Goal: Task Accomplishment & Management: Use online tool/utility

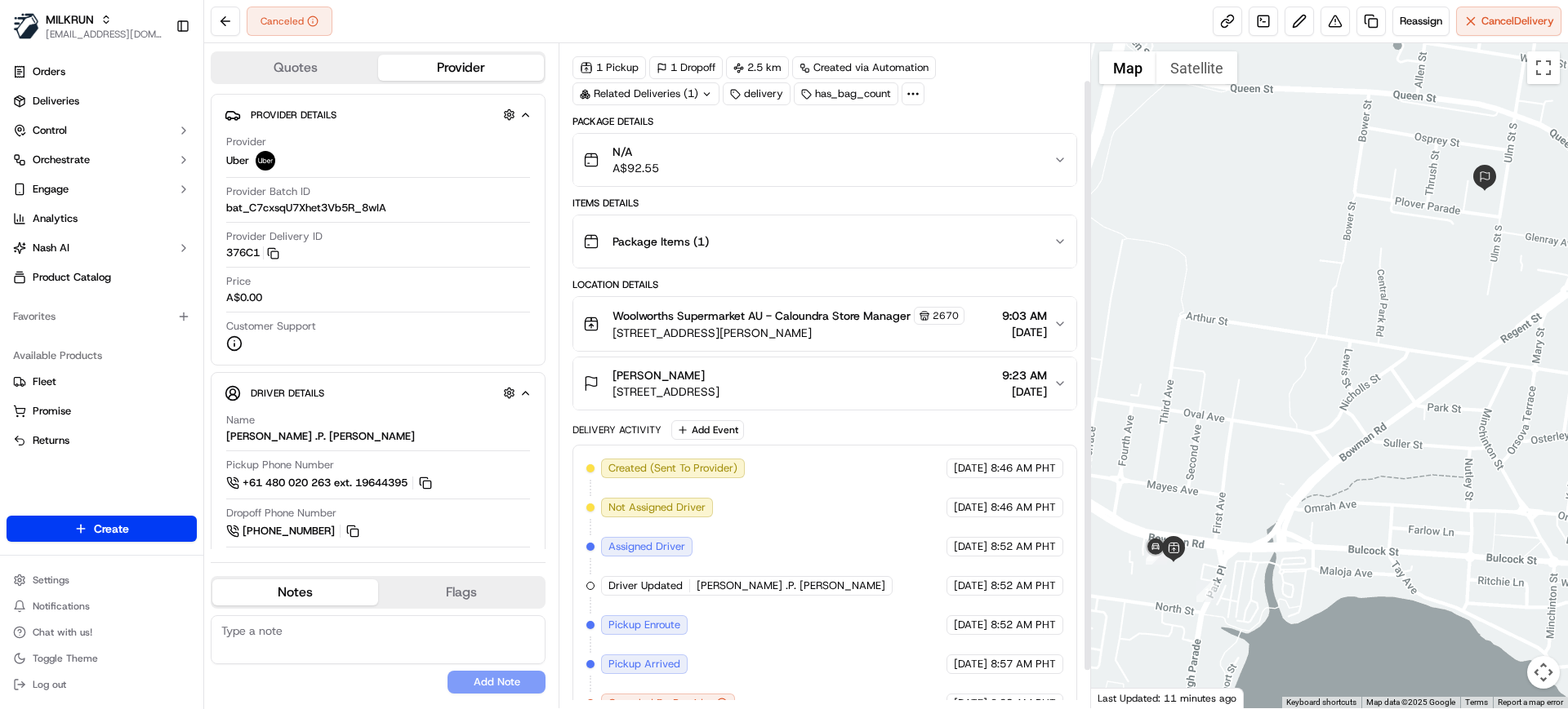
scroll to position [84, 0]
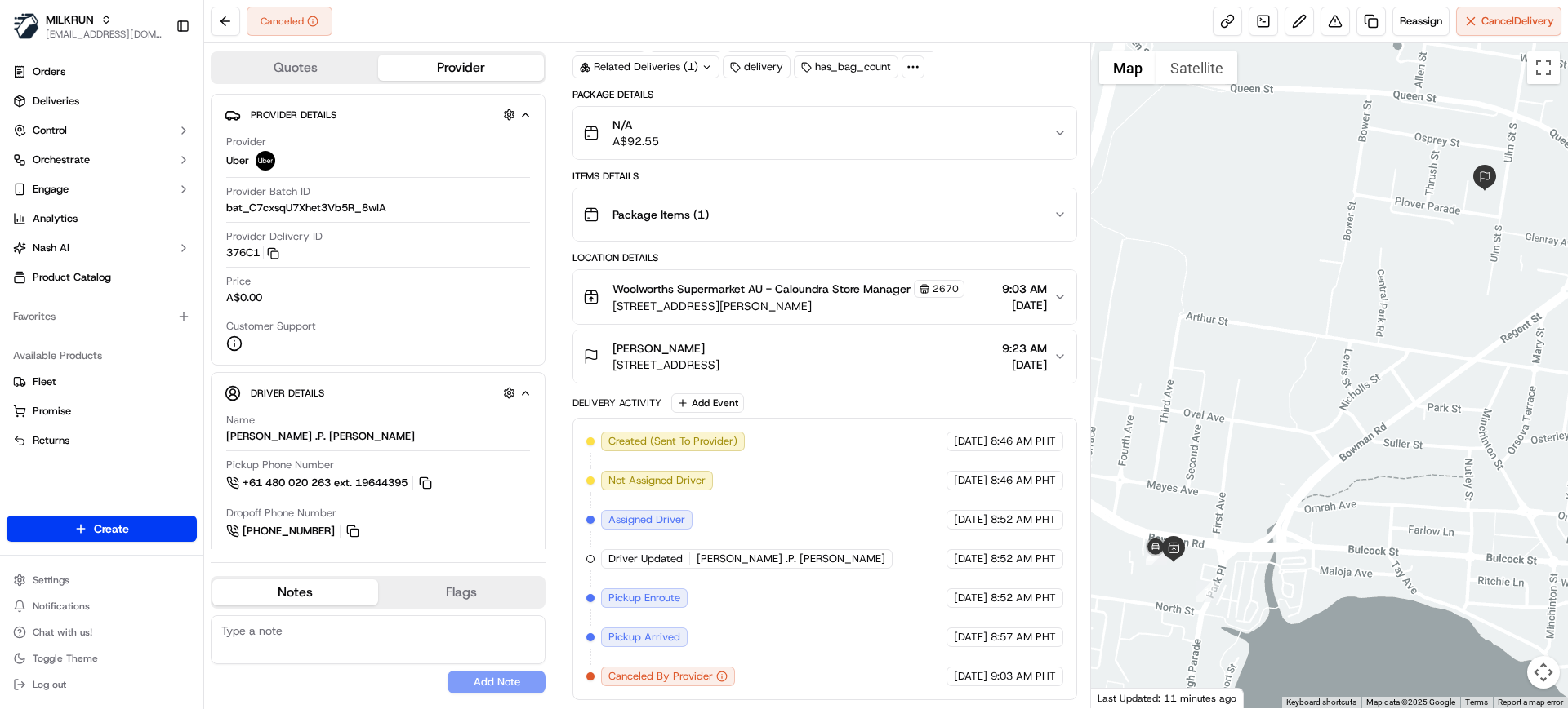
click at [793, 285] on span "Woolworths Supermarket AU - Caloundra Store Manager" at bounding box center [761, 289] width 298 height 17
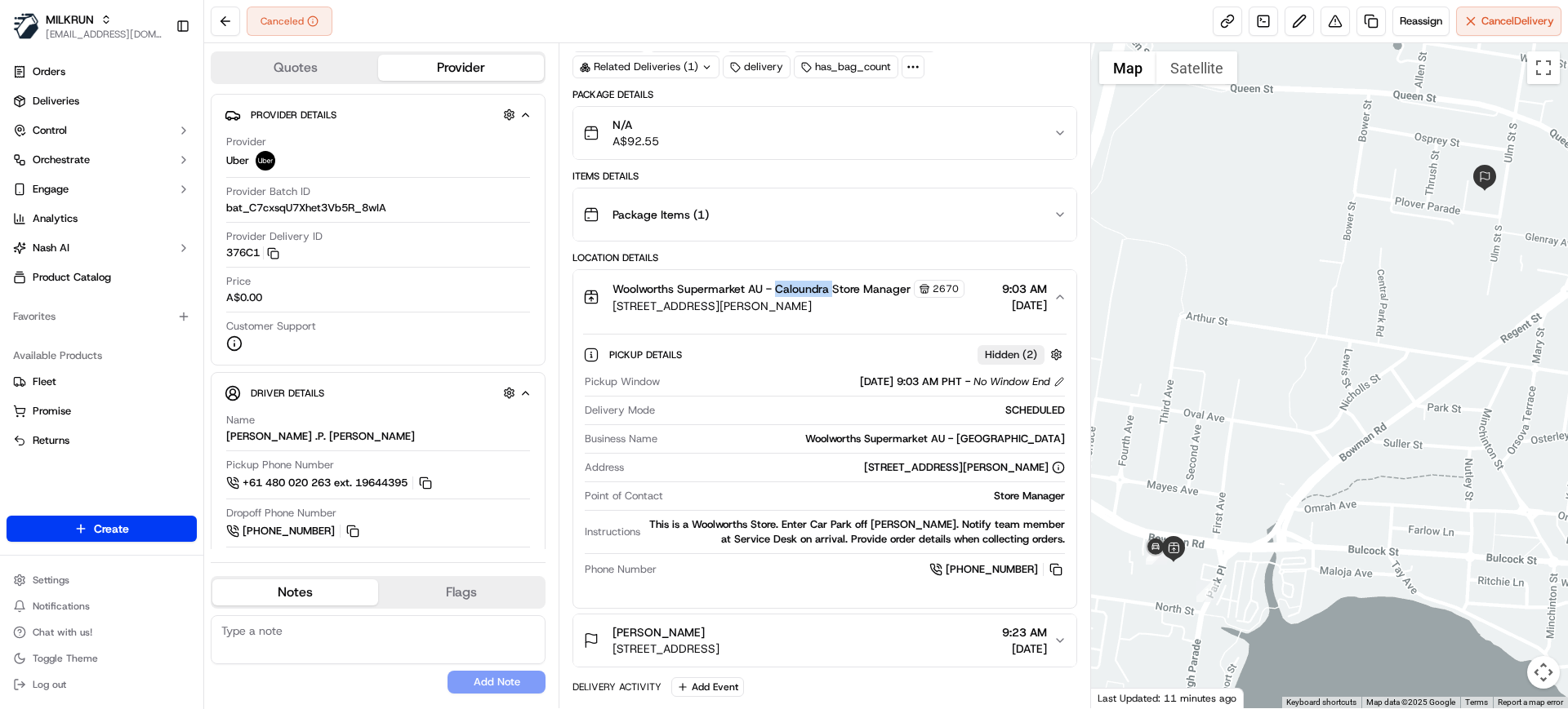
click at [793, 285] on span "Woolworths Supermarket AU - Caloundra Store Manager" at bounding box center [761, 289] width 298 height 17
copy span "Caloundra"
click at [1418, 29] on button "Reassign" at bounding box center [1421, 21] width 57 height 30
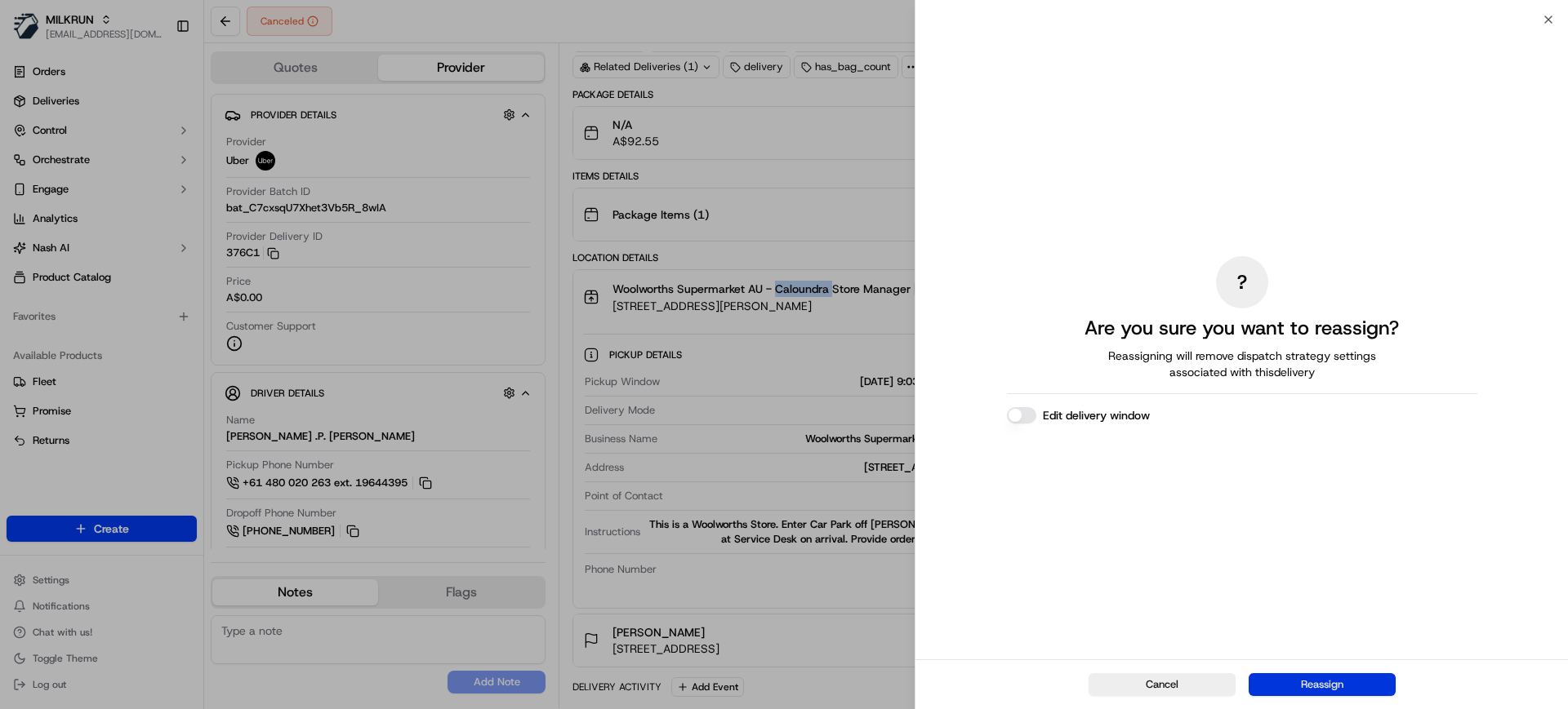
click at [1315, 684] on button "Reassign" at bounding box center [1322, 685] width 147 height 23
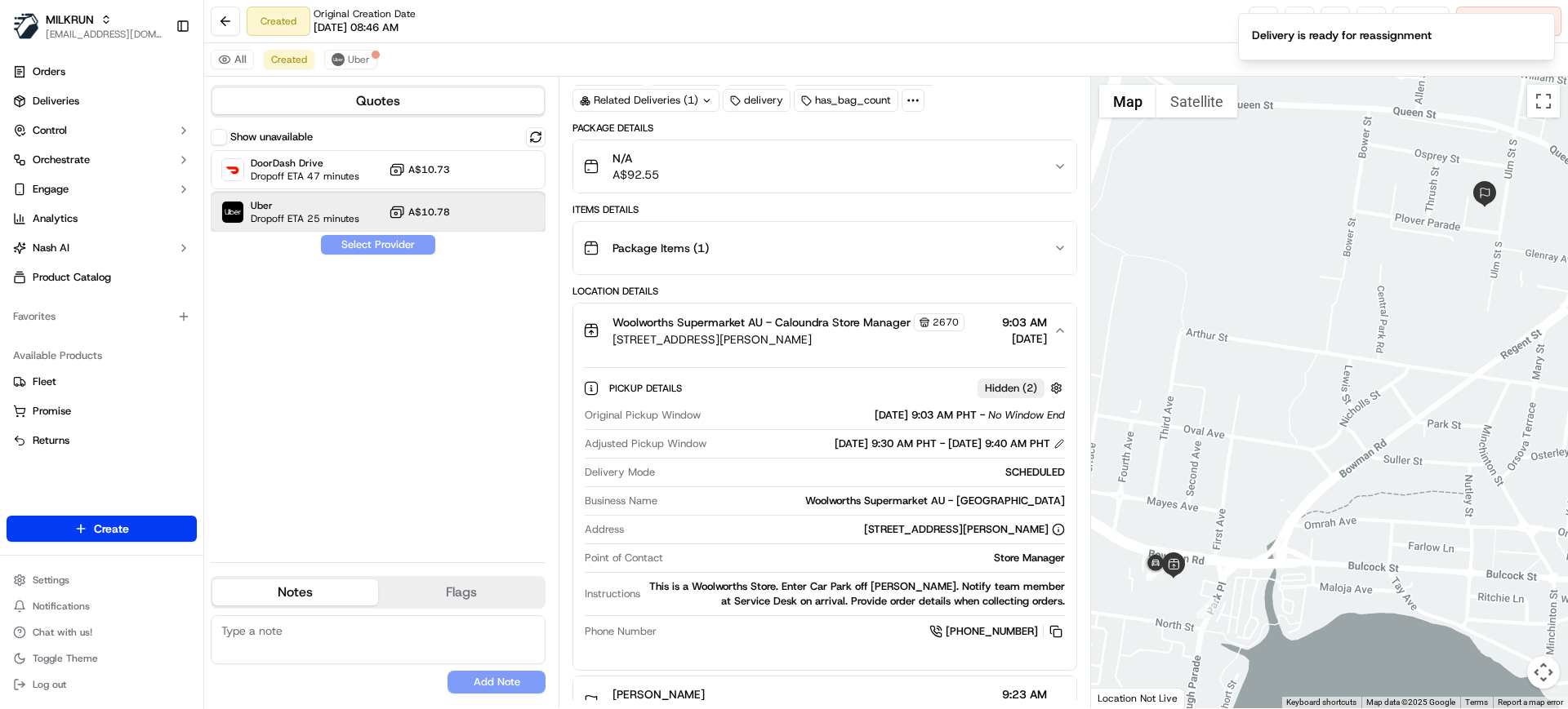
click at [314, 220] on span "Dropoff ETA 25 minutes" at bounding box center [304, 219] width 108 height 13
click at [343, 244] on button "Assign Provider" at bounding box center [377, 245] width 116 height 19
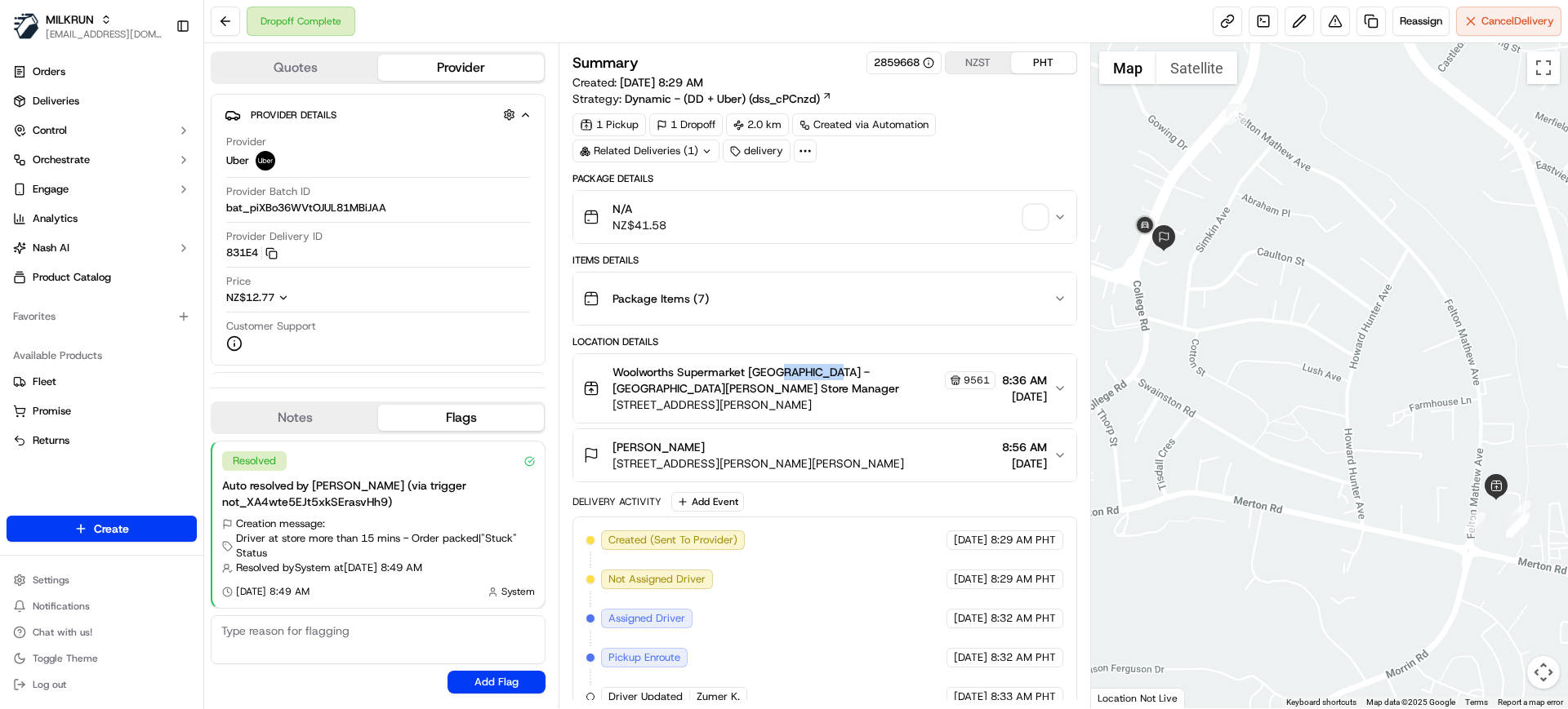
drag, startPoint x: 777, startPoint y: 370, endPoint x: 822, endPoint y: 380, distance: 46.1
click at [822, 380] on span "Woolworths Supermarket [GEOGRAPHIC_DATA] - [GEOGRAPHIC_DATA][PERSON_NAME] Store…" at bounding box center [777, 380] width 328 height 32
copy span "St Johns"
click at [1035, 216] on img "button" at bounding box center [1035, 217] width 23 height 23
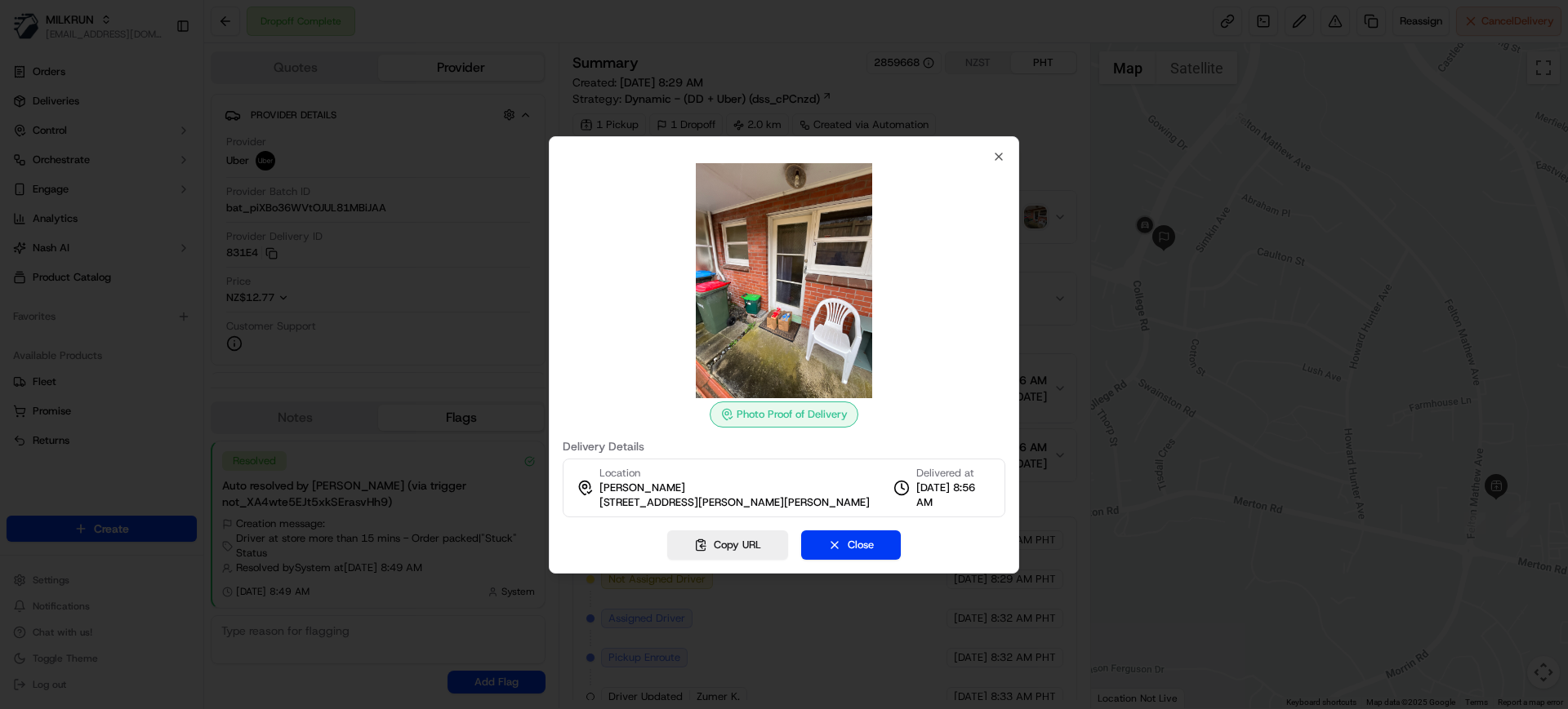
click at [773, 48] on div at bounding box center [784, 354] width 1568 height 709
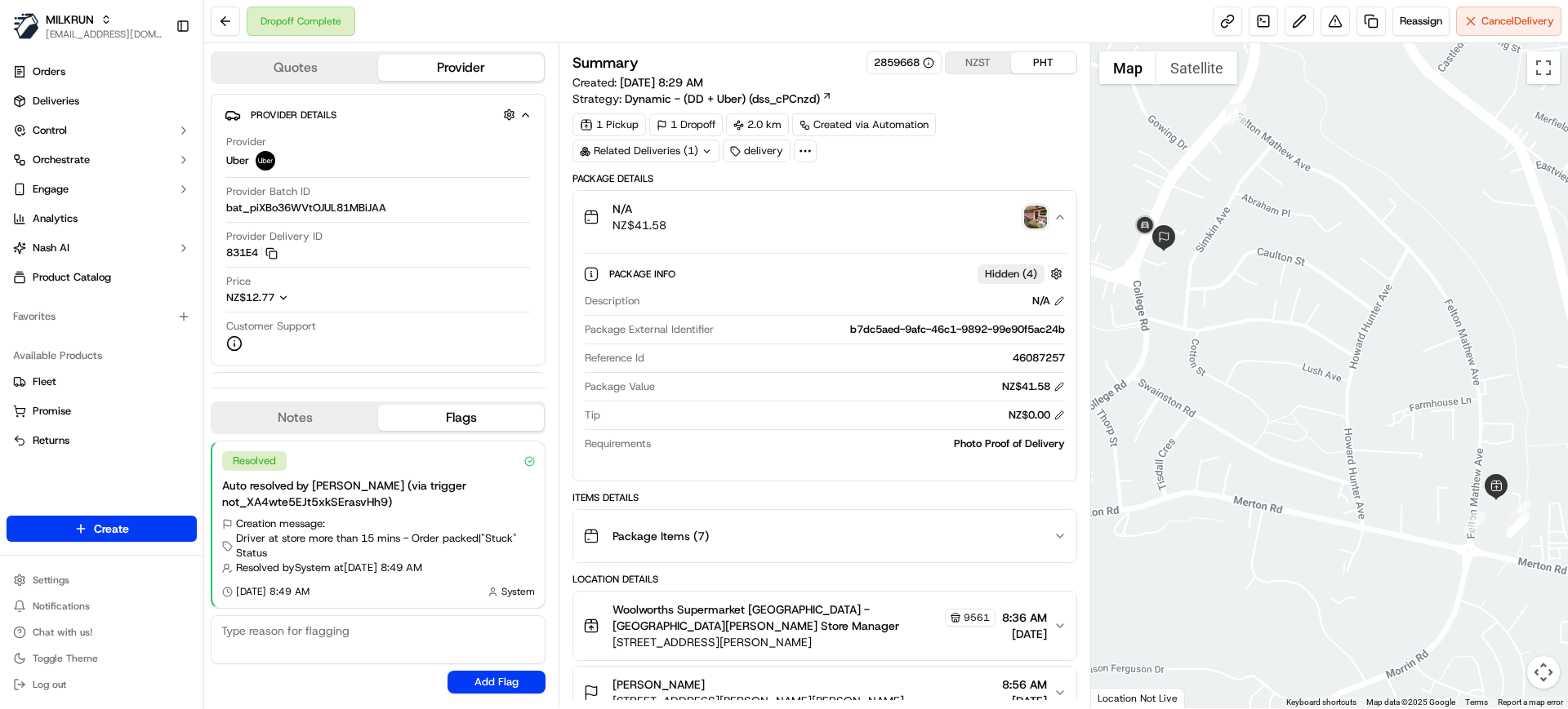
click at [900, 25] on div "Dropoff Complete Reassign Cancel Delivery" at bounding box center [886, 21] width 1364 height 44
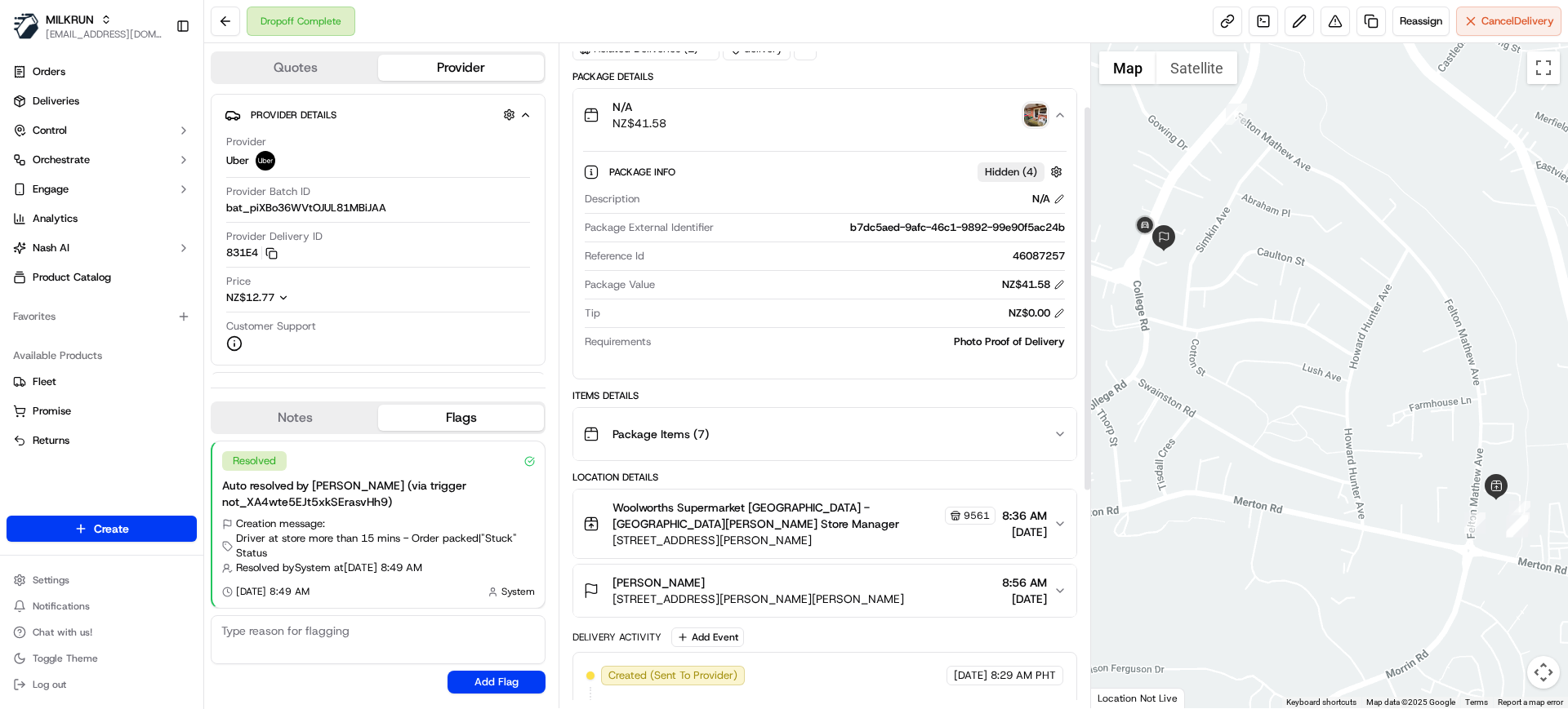
scroll to position [204, 0]
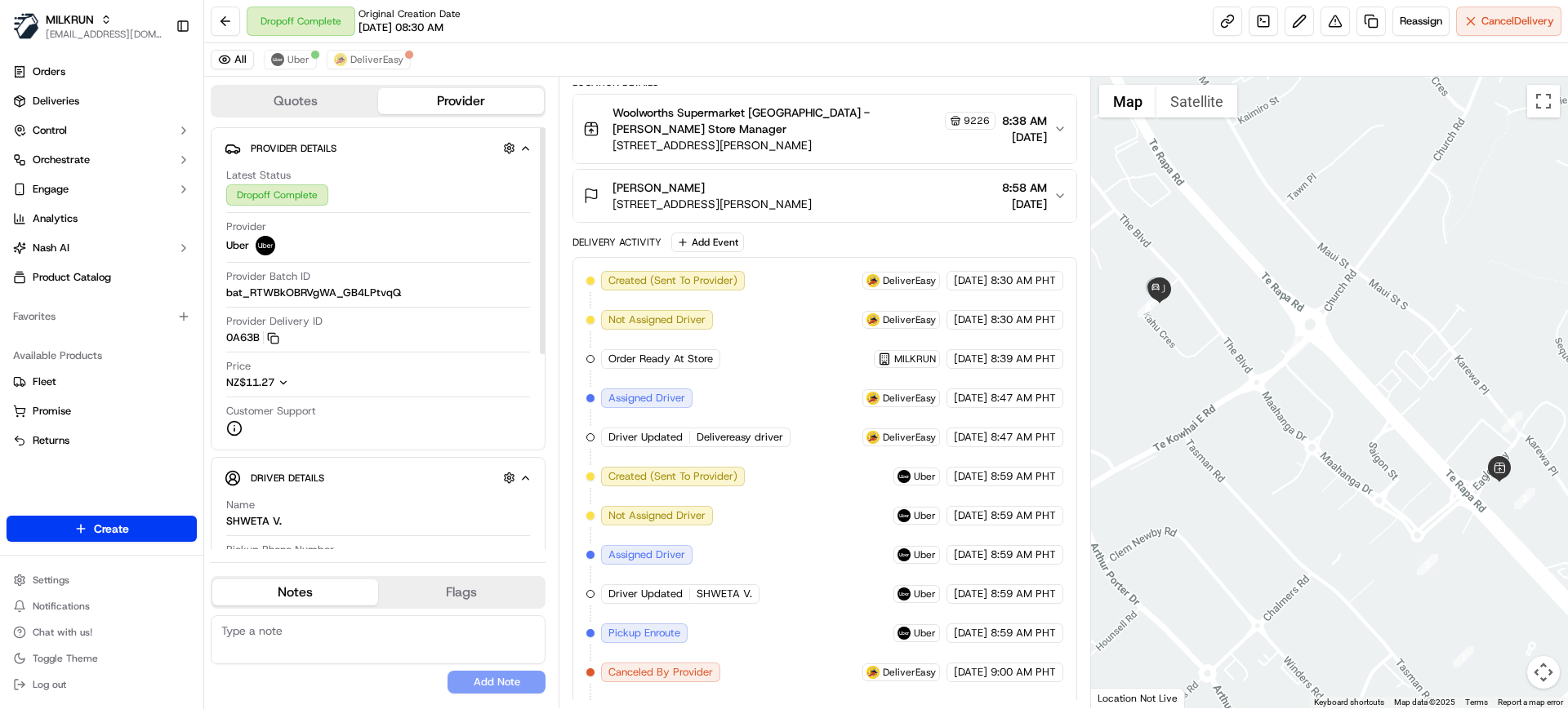
scroll to position [470, 0]
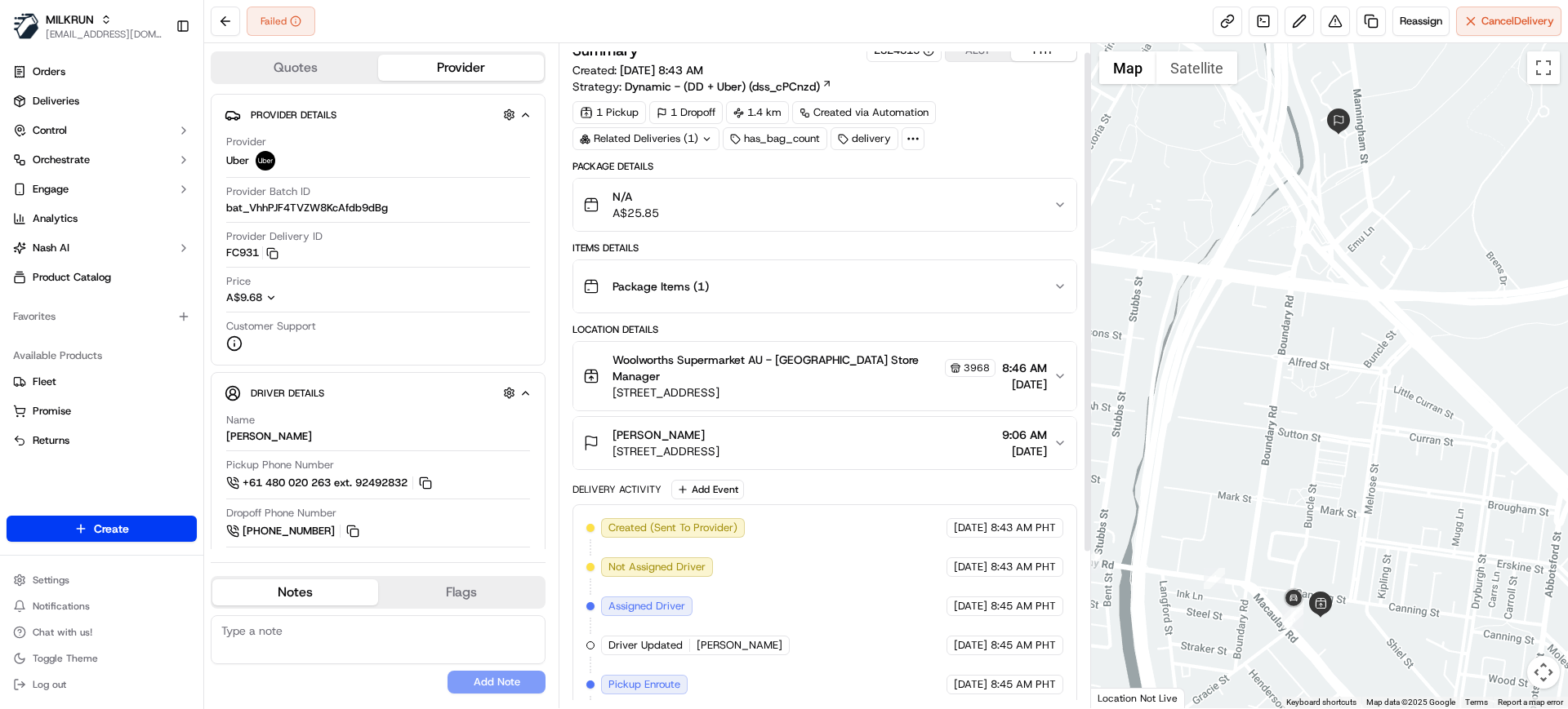
scroll to position [216, 0]
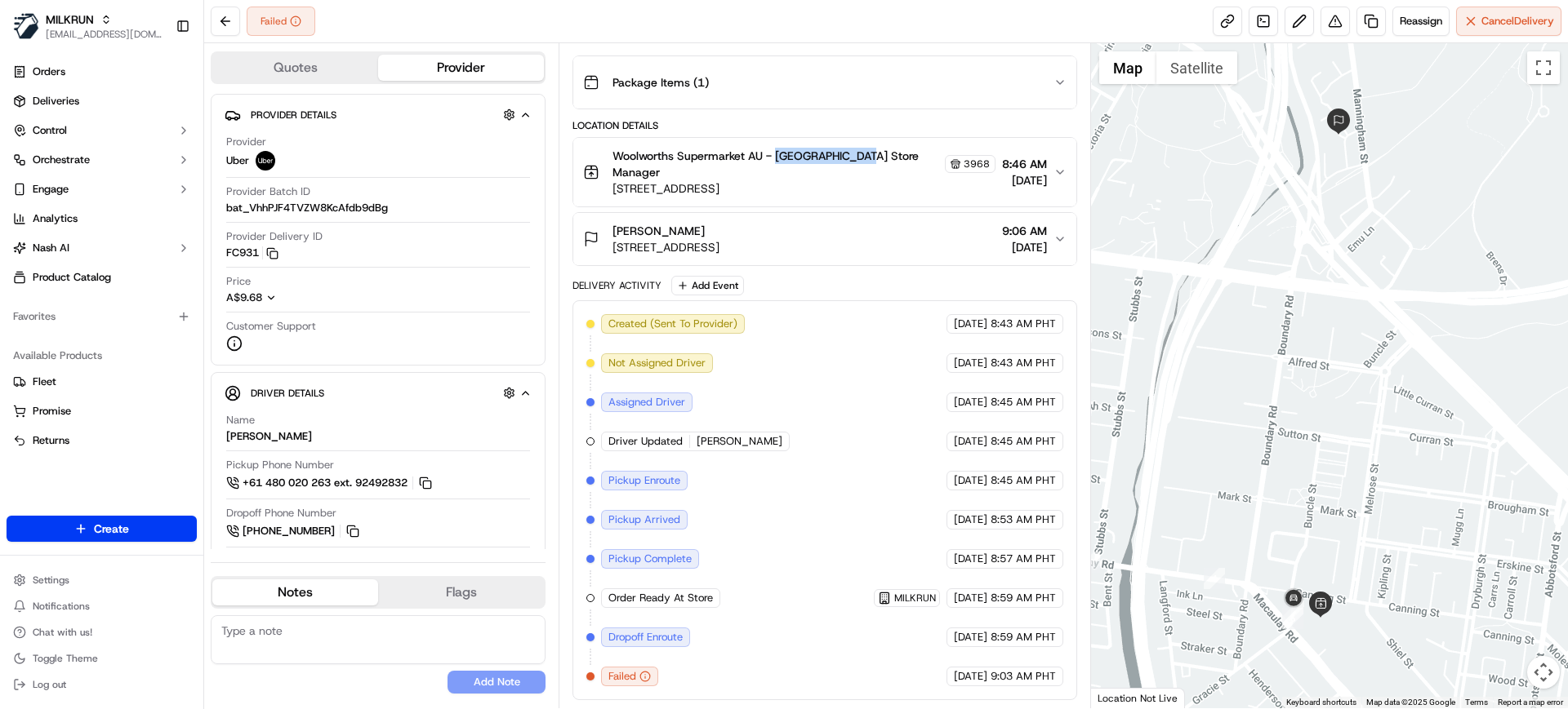
drag, startPoint x: 778, startPoint y: 156, endPoint x: 863, endPoint y: 162, distance: 85.2
click at [863, 162] on span "Woolworths Supermarket AU - North Melbourne Store Manager" at bounding box center [777, 163] width 328 height 32
copy span "North Melbourne"
click at [1415, 24] on span "Reassign" at bounding box center [1421, 21] width 43 height 15
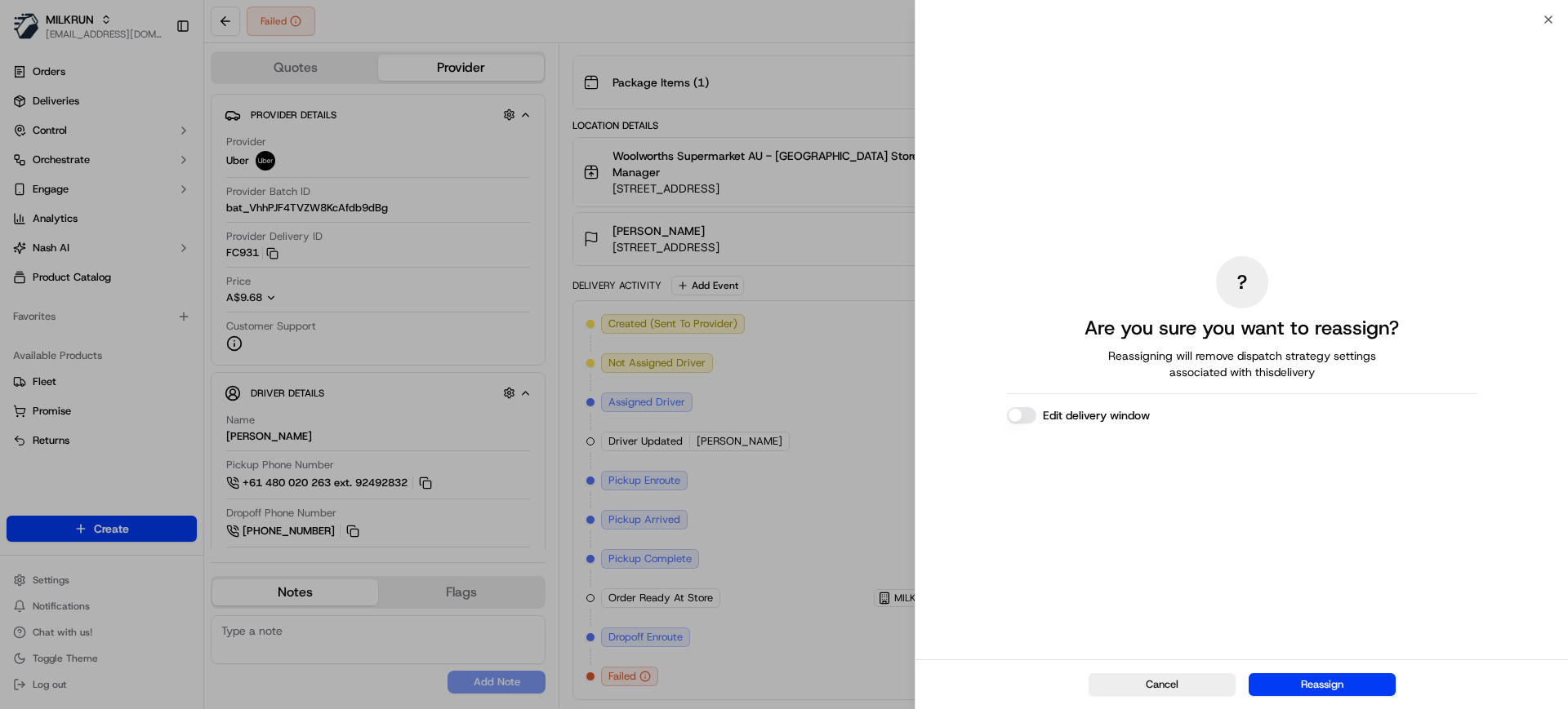
click at [1324, 697] on div "Cancel Reassign" at bounding box center [1242, 685] width 653 height 50
click at [1326, 691] on button "Reassign" at bounding box center [1322, 685] width 147 height 23
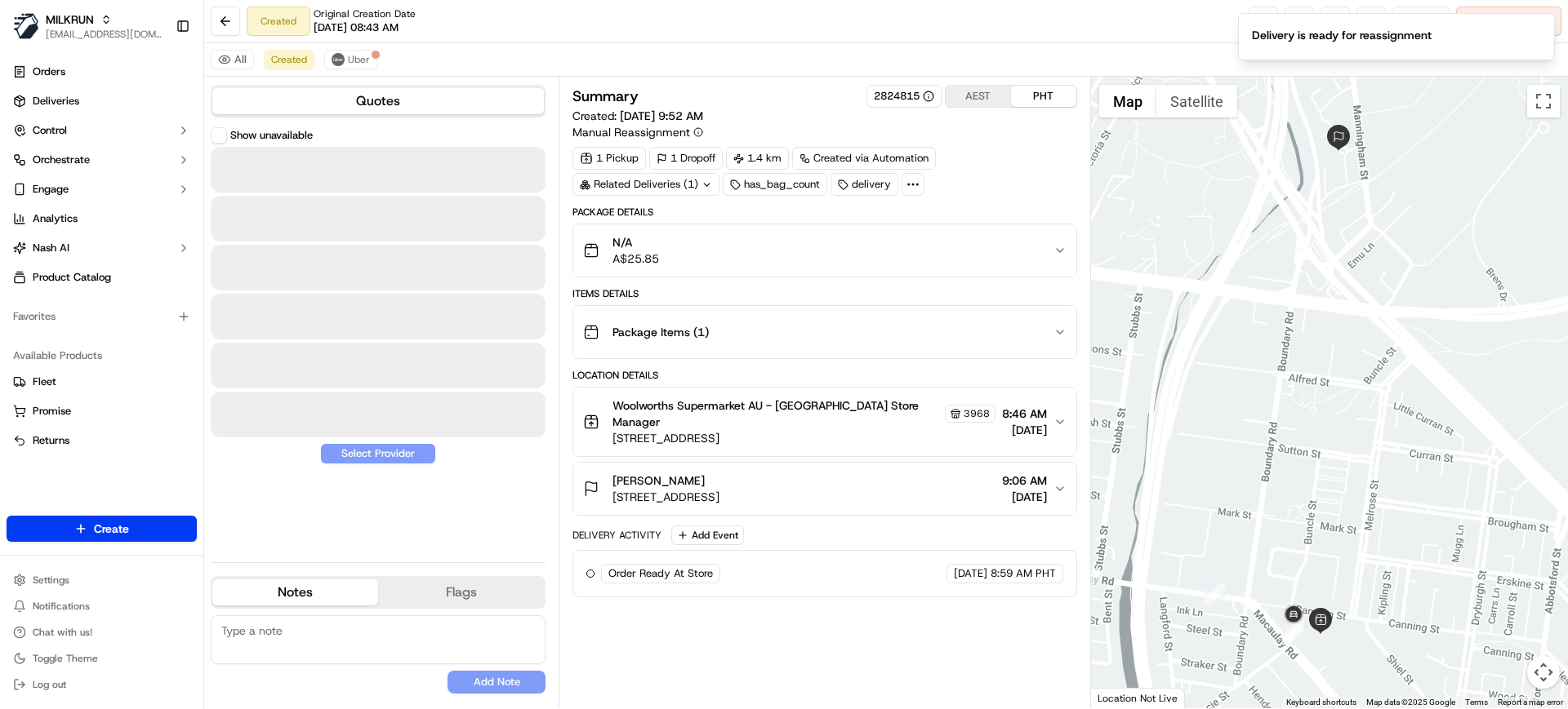
scroll to position [0, 0]
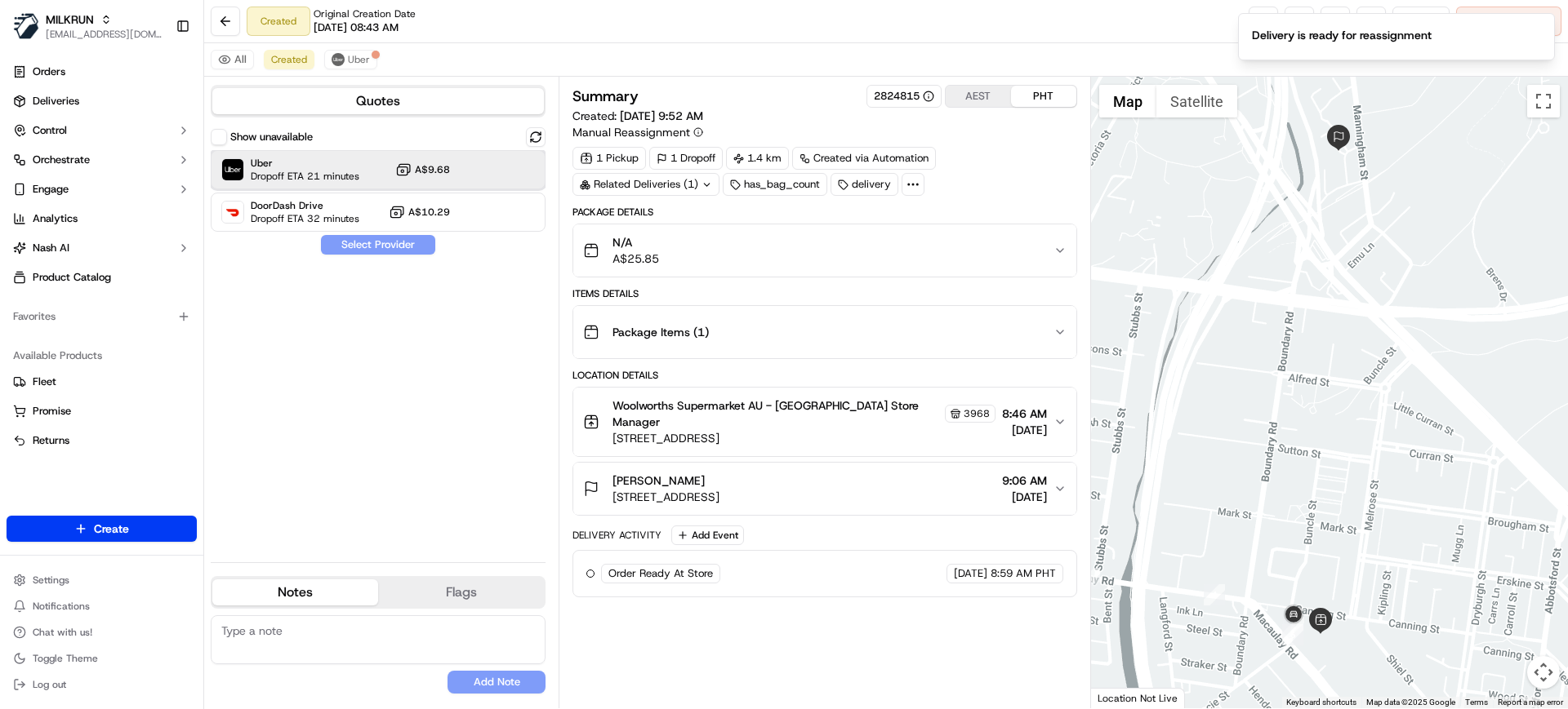
click at [314, 182] on span "Dropoff ETA 21 minutes" at bounding box center [304, 176] width 108 height 13
click at [369, 238] on button "Assign Provider" at bounding box center [377, 245] width 116 height 19
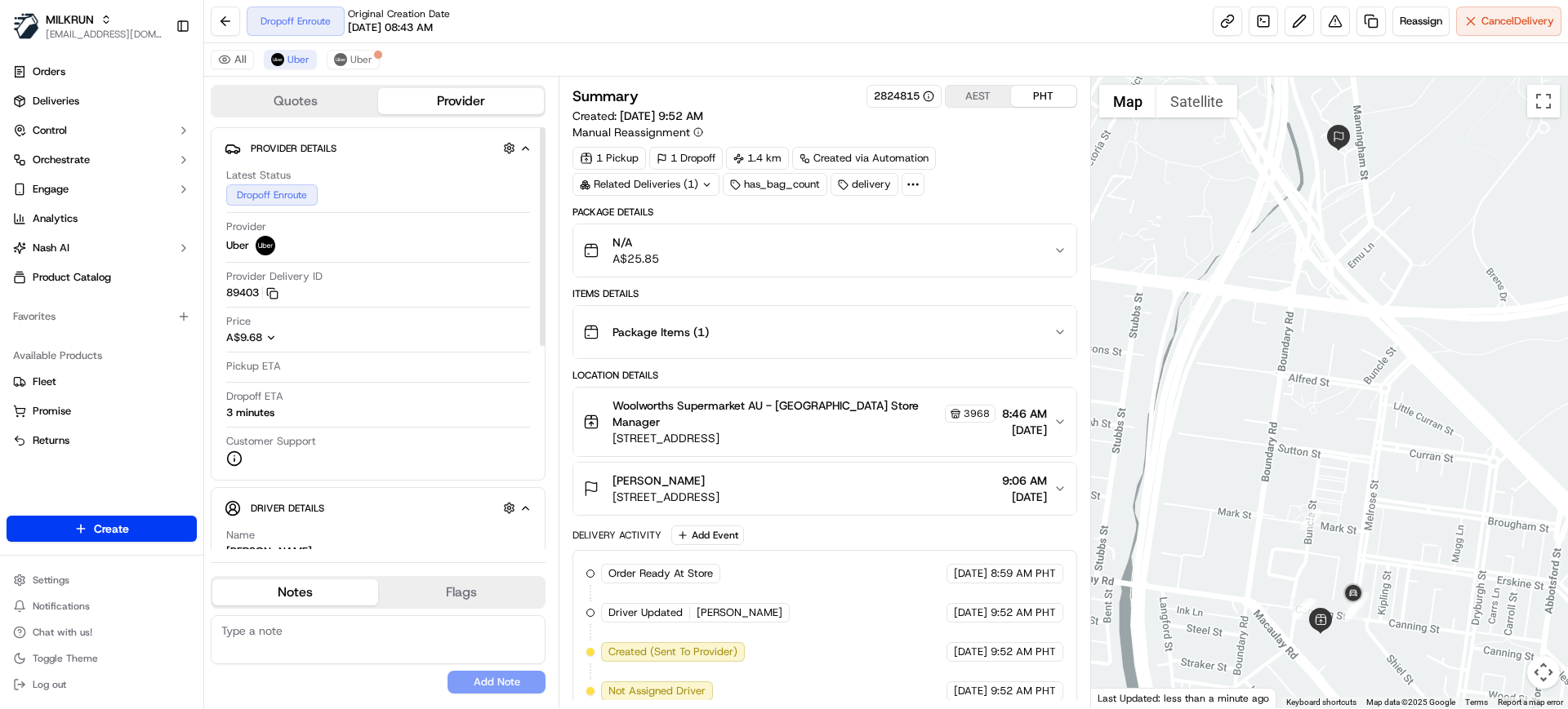
click at [744, 33] on div "Dropoff Enroute Original Creation Date 09/18/2025 08:43 AM Reassign Cancel Deli…" at bounding box center [886, 21] width 1364 height 44
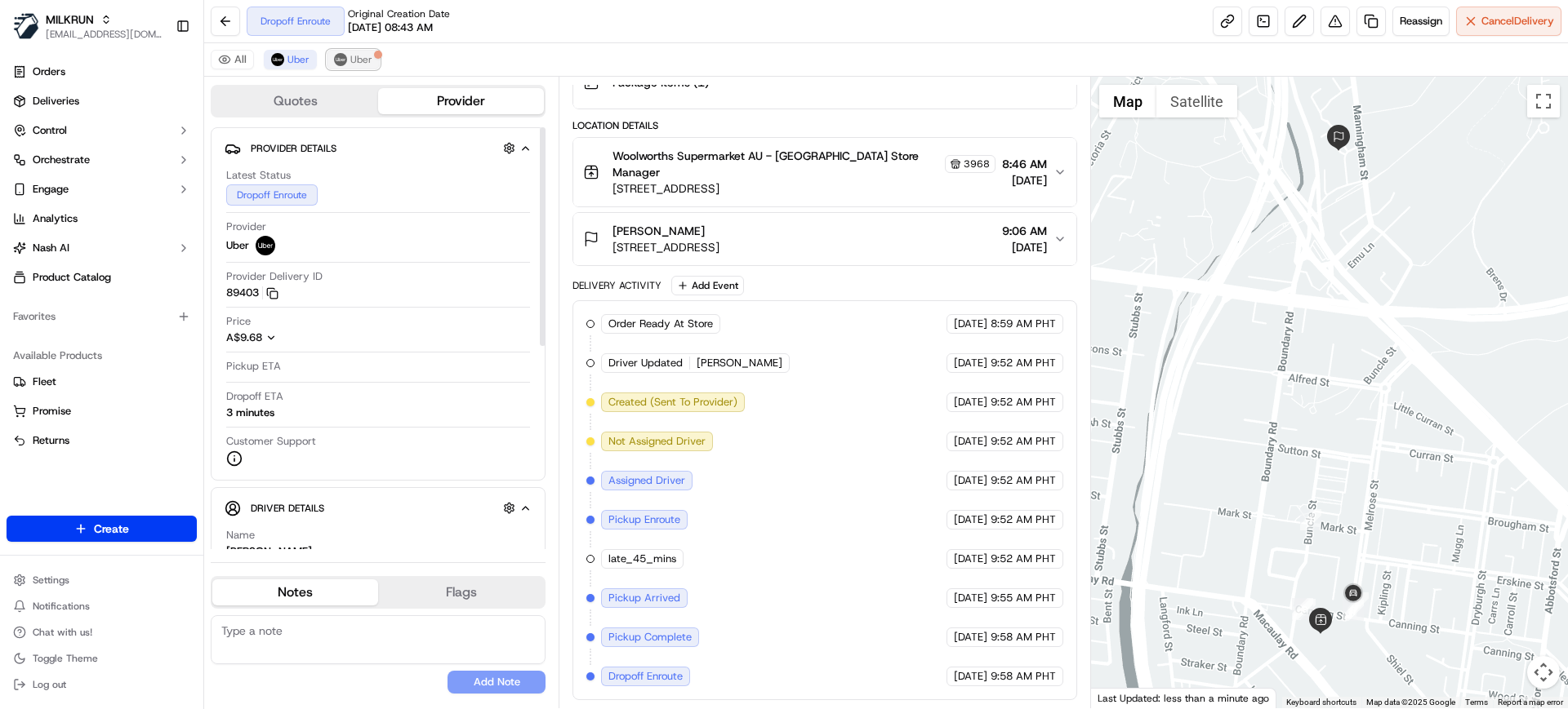
click at [343, 58] on img at bounding box center [340, 59] width 13 height 13
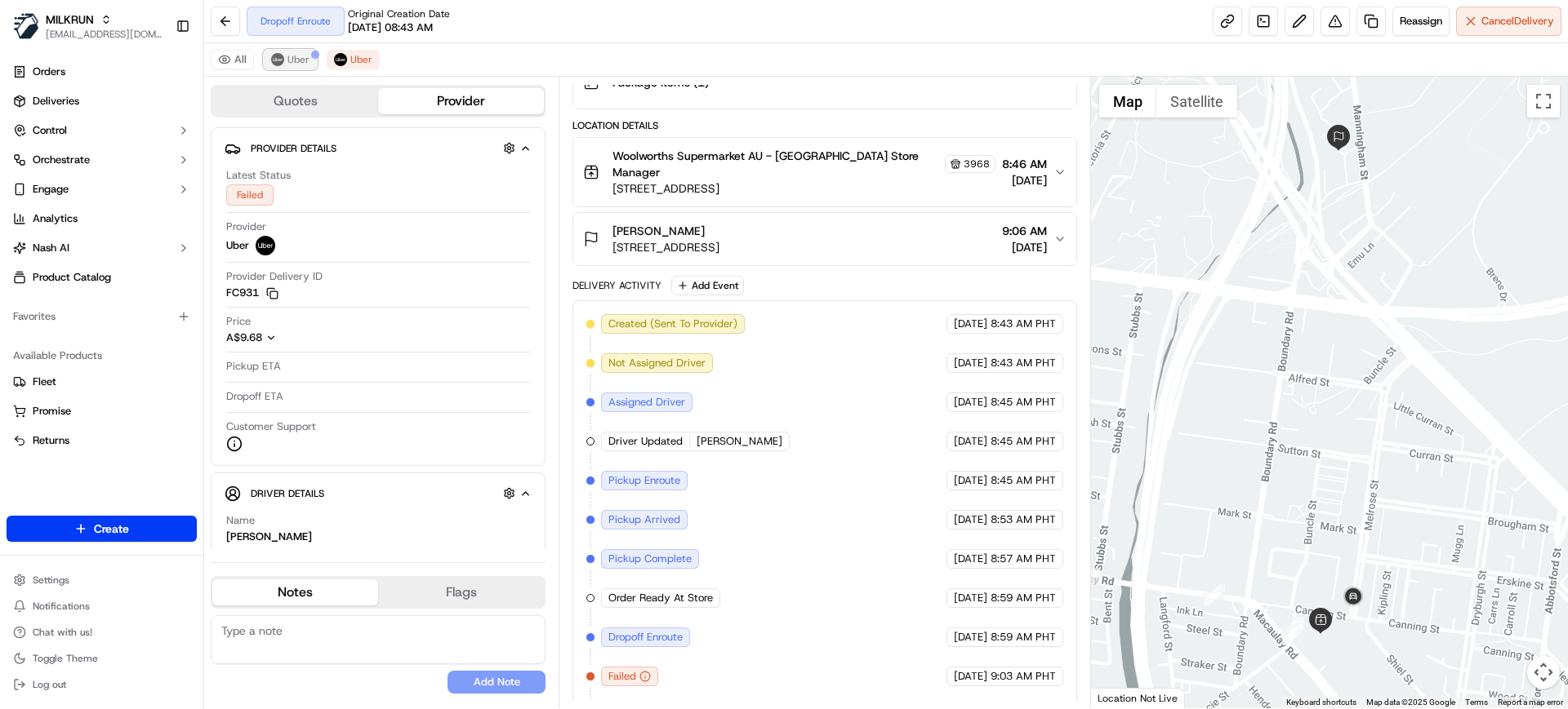
click at [301, 57] on span "Uber" at bounding box center [299, 59] width 22 height 13
